Goal: Information Seeking & Learning: Learn about a topic

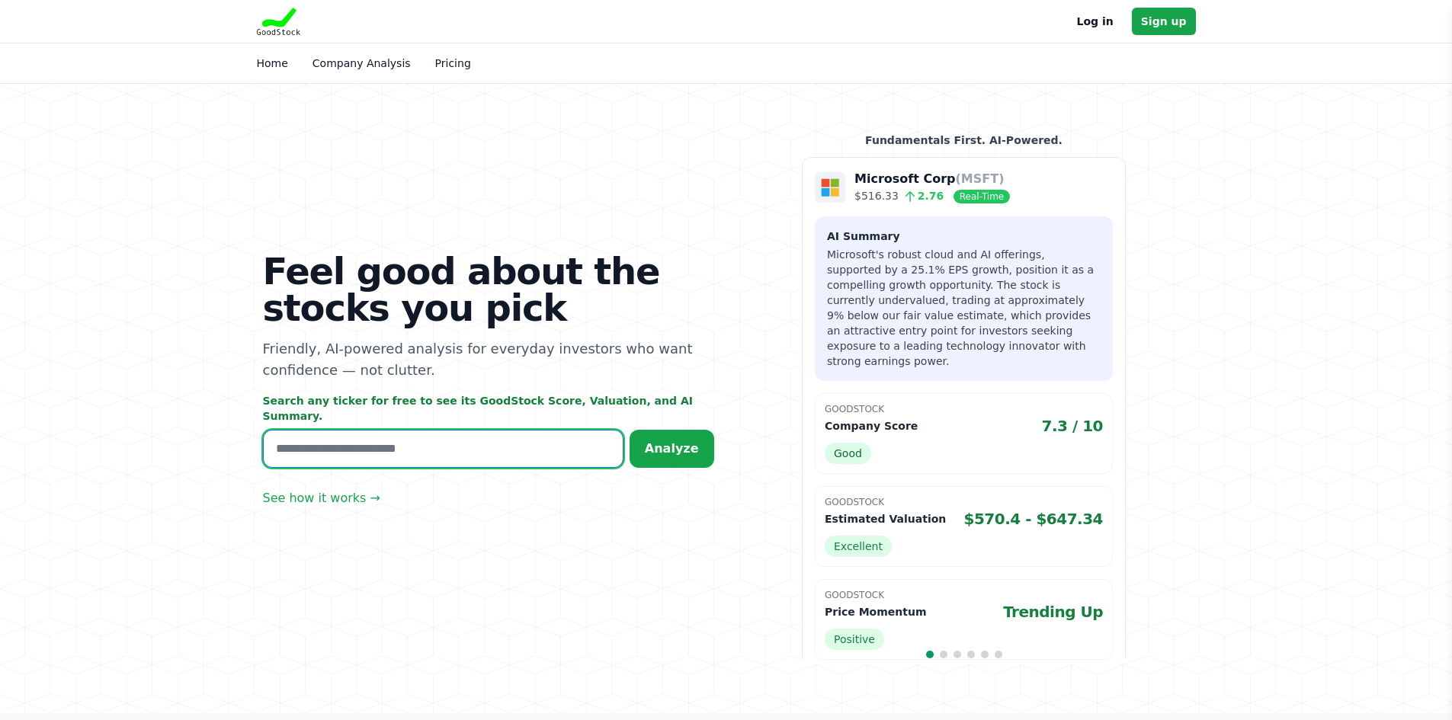
click at [393, 454] on input "text" at bounding box center [443, 449] width 361 height 38
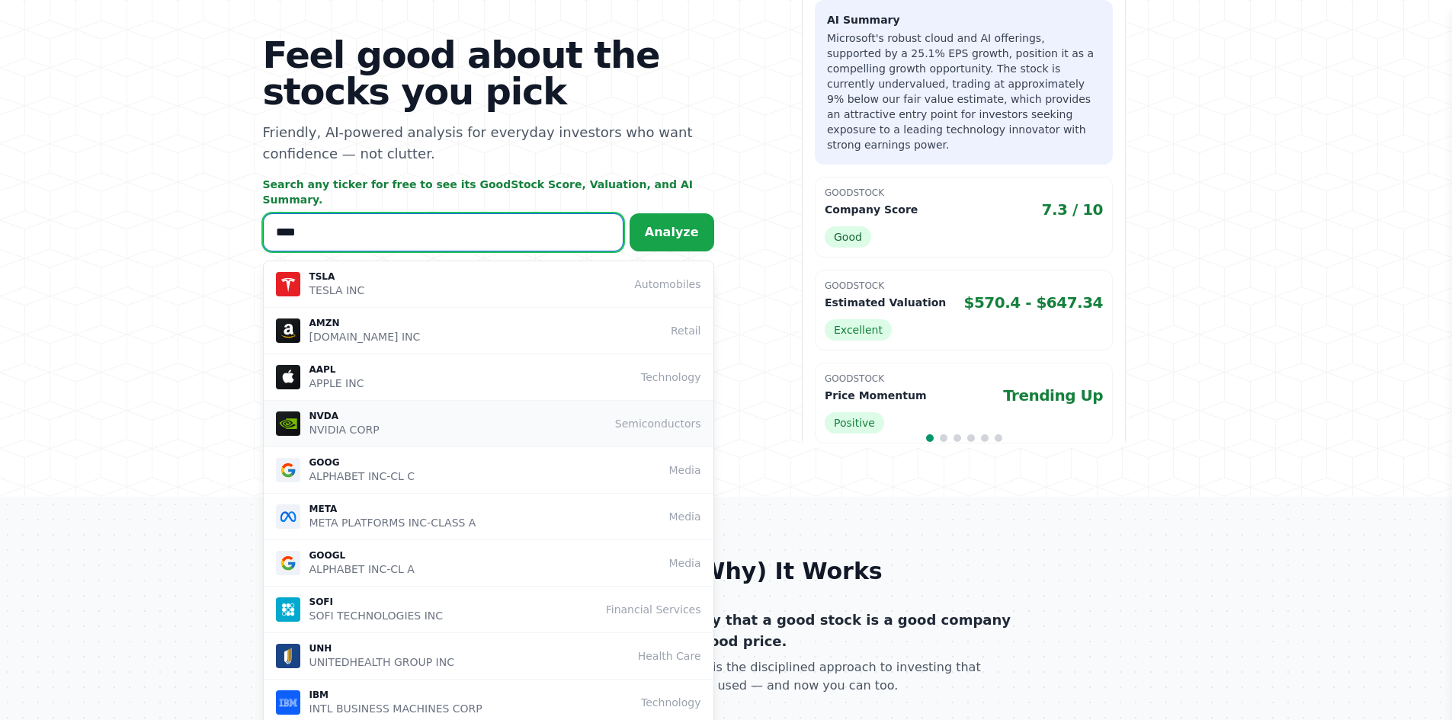
scroll to position [305, 0]
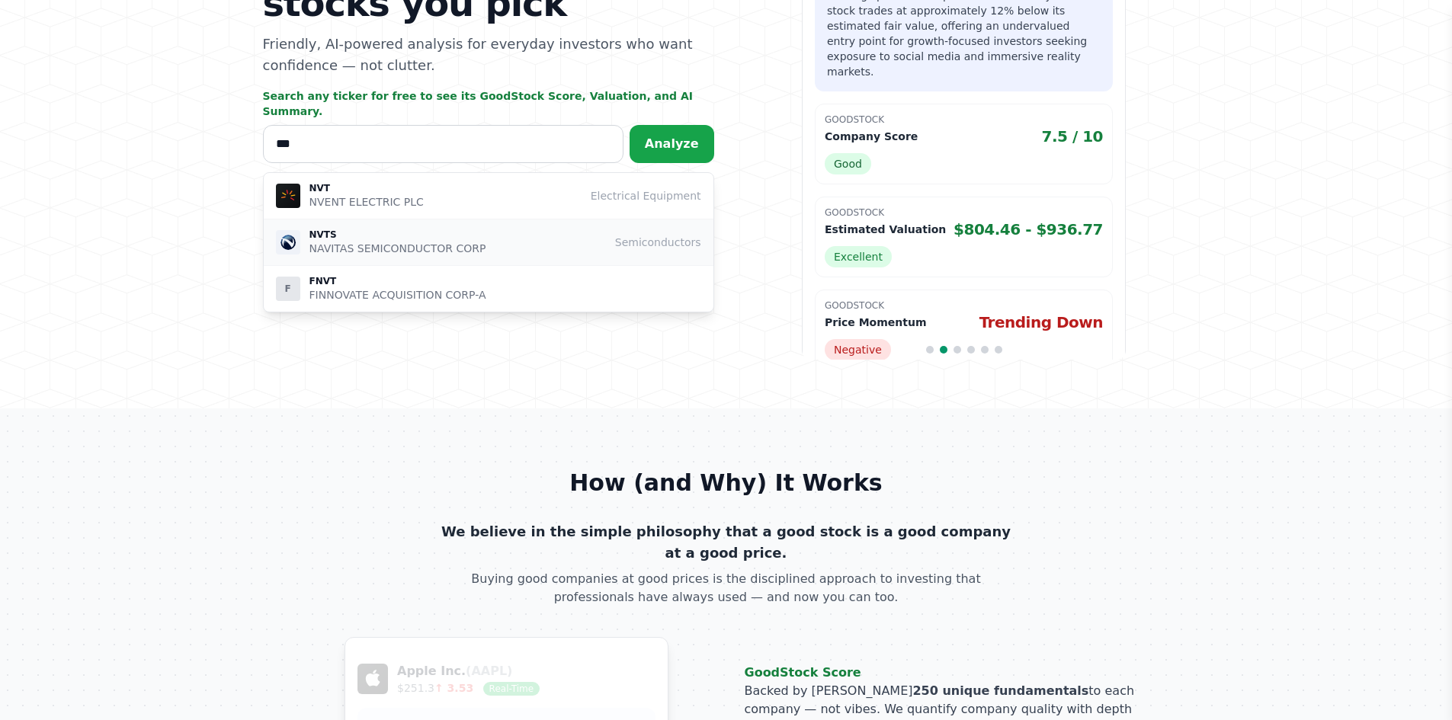
click at [442, 243] on p "NAVITAS SEMICONDUCTOR CORP" at bounding box center [397, 248] width 177 height 15
type input "****"
